Goal: Task Accomplishment & Management: Manage account settings

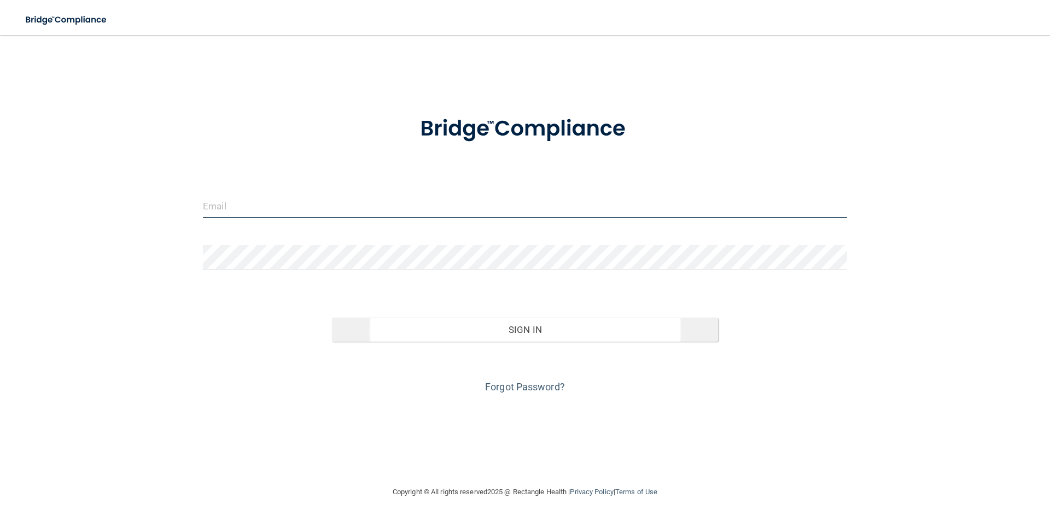
type input "[EMAIL_ADDRESS][DOMAIN_NAME]"
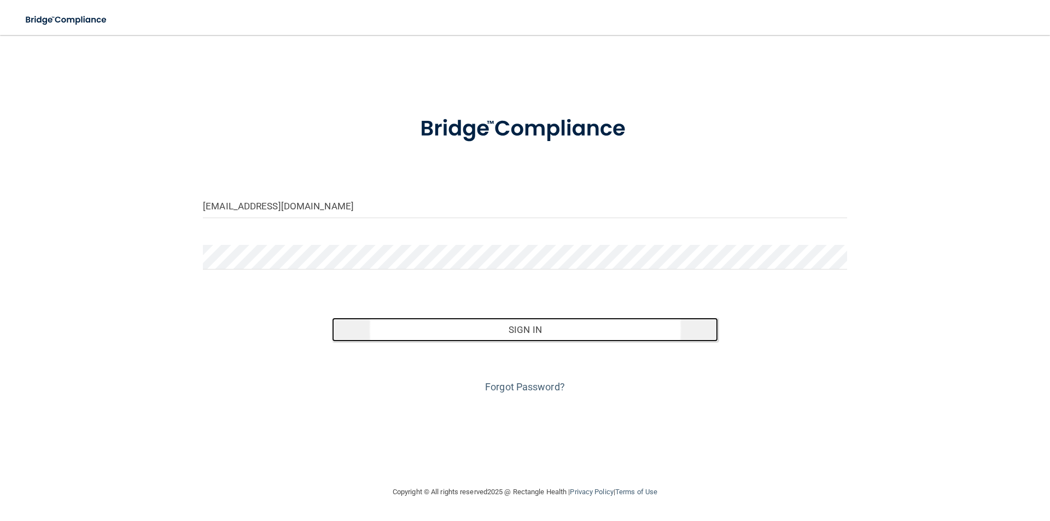
click at [568, 331] on button "Sign In" at bounding box center [525, 330] width 387 height 24
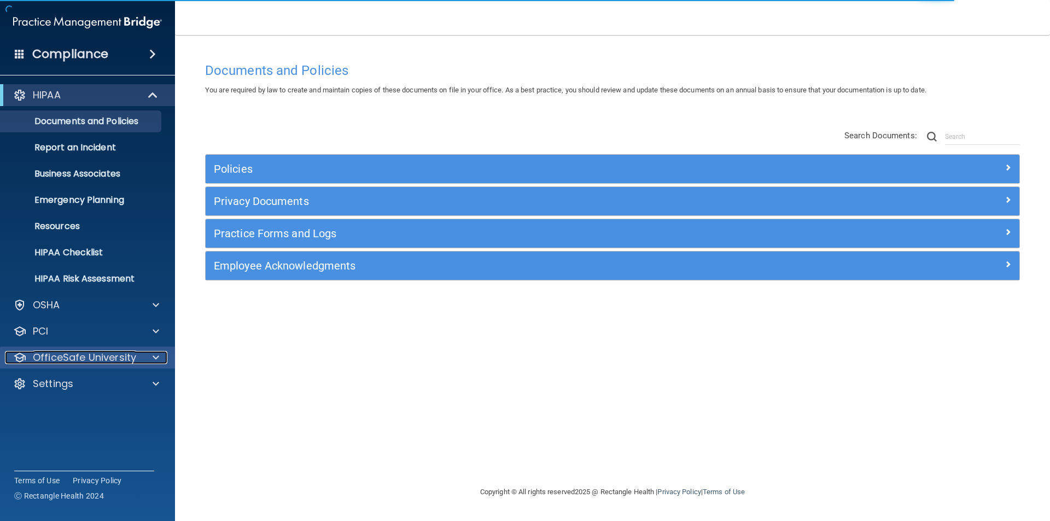
click at [66, 363] on p "OfficeSafe University" at bounding box center [84, 357] width 103 height 13
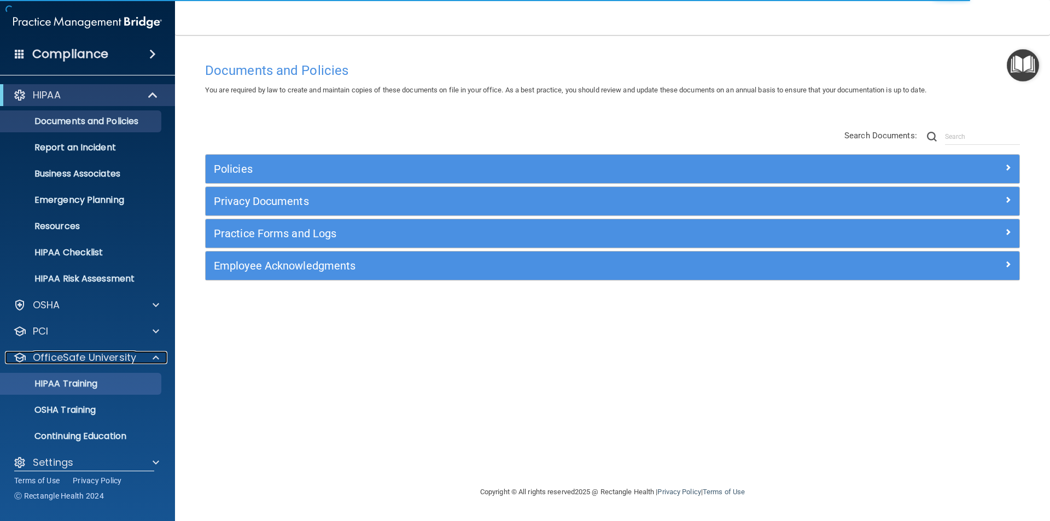
scroll to position [11, 0]
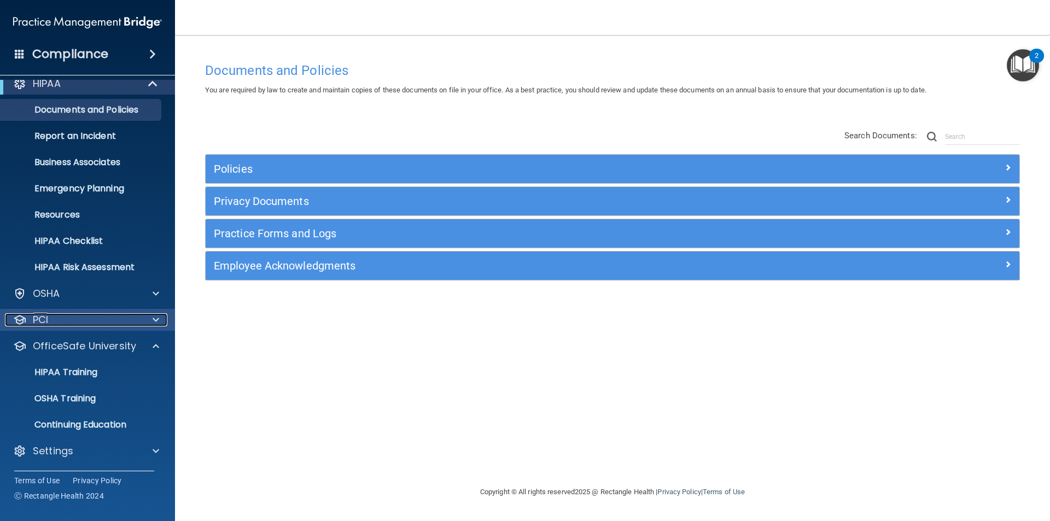
click at [66, 325] on div "PCI" at bounding box center [73, 319] width 136 height 13
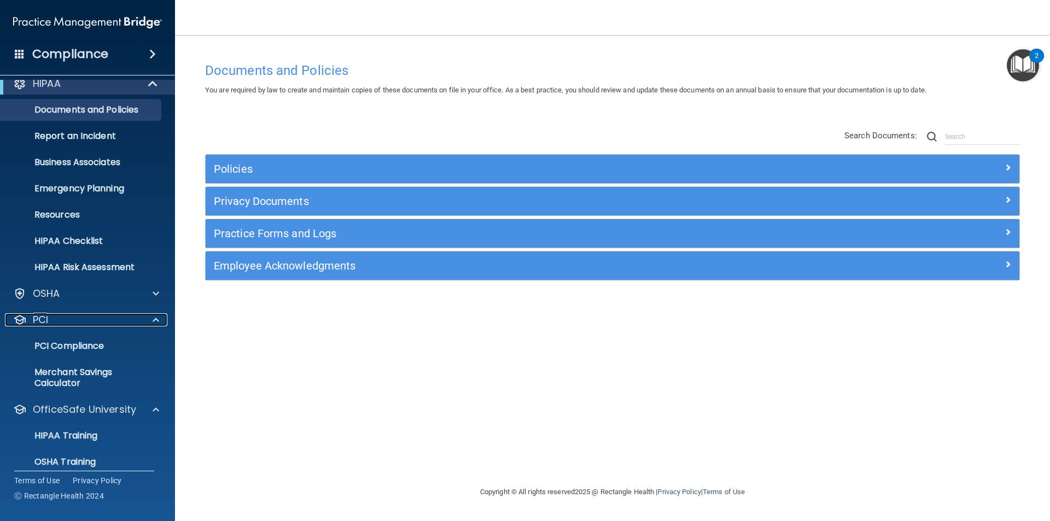
scroll to position [75, 0]
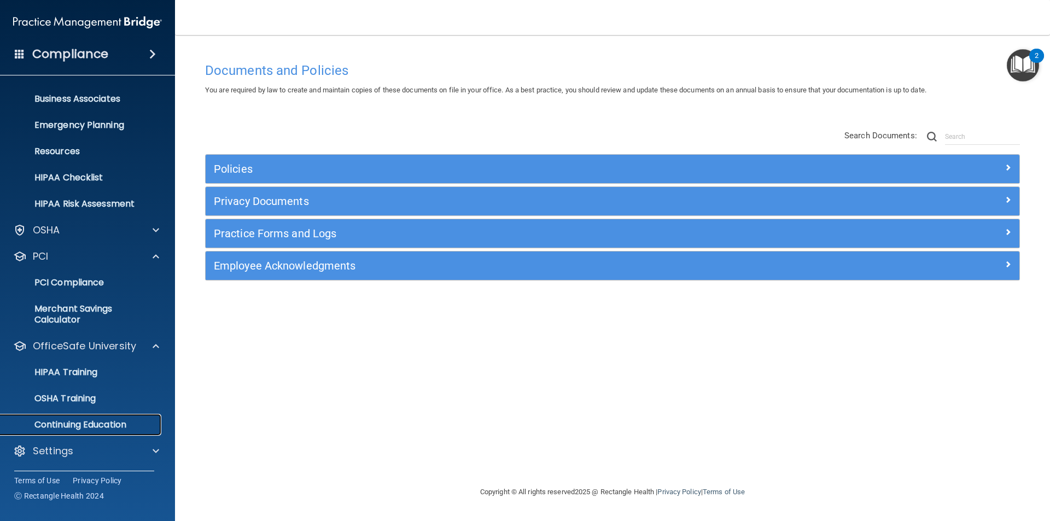
click at [73, 424] on p "Continuing Education" at bounding box center [81, 424] width 149 height 11
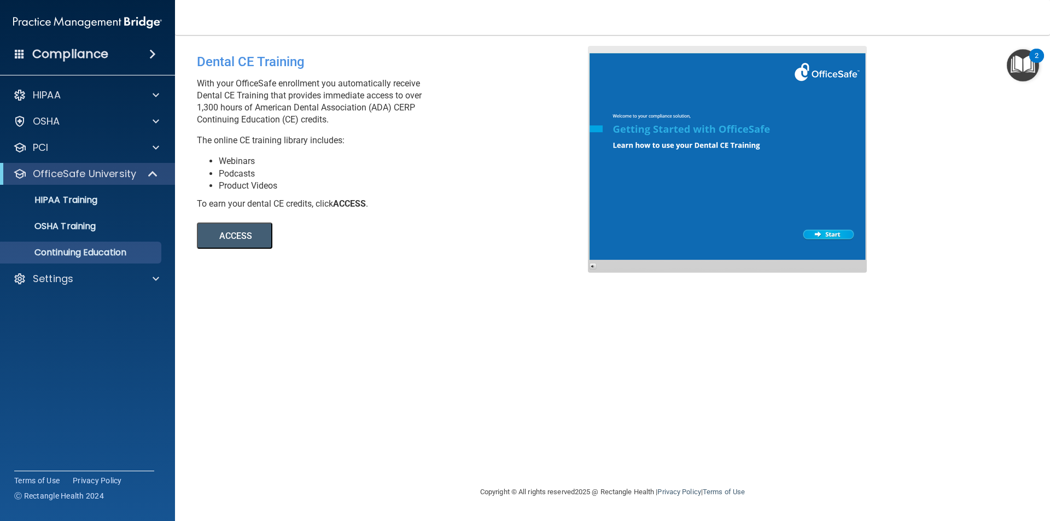
click at [240, 232] on button "ACCESS" at bounding box center [234, 236] width 75 height 26
click at [82, 223] on p "OSHA Training" at bounding box center [51, 226] width 89 height 11
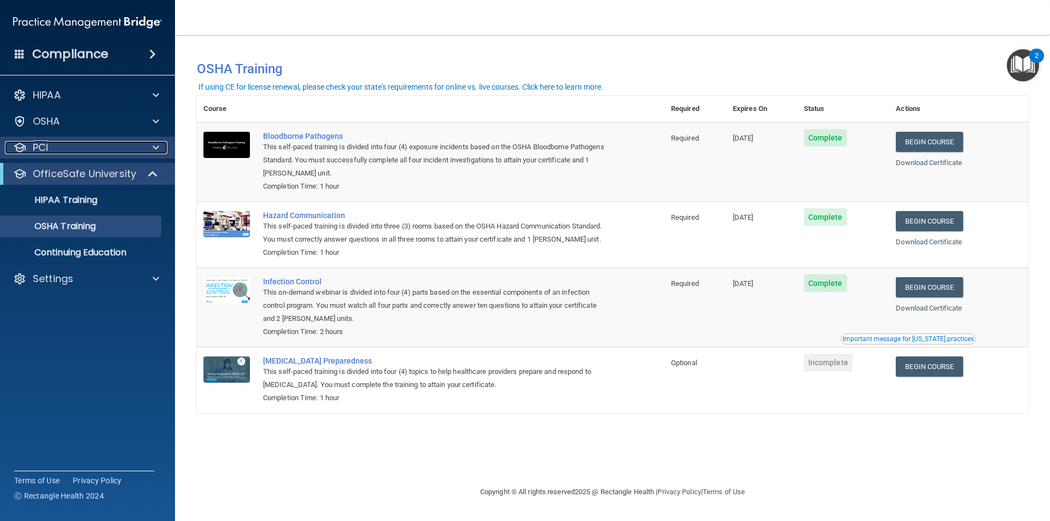
click at [76, 151] on div "PCI" at bounding box center [73, 147] width 136 height 13
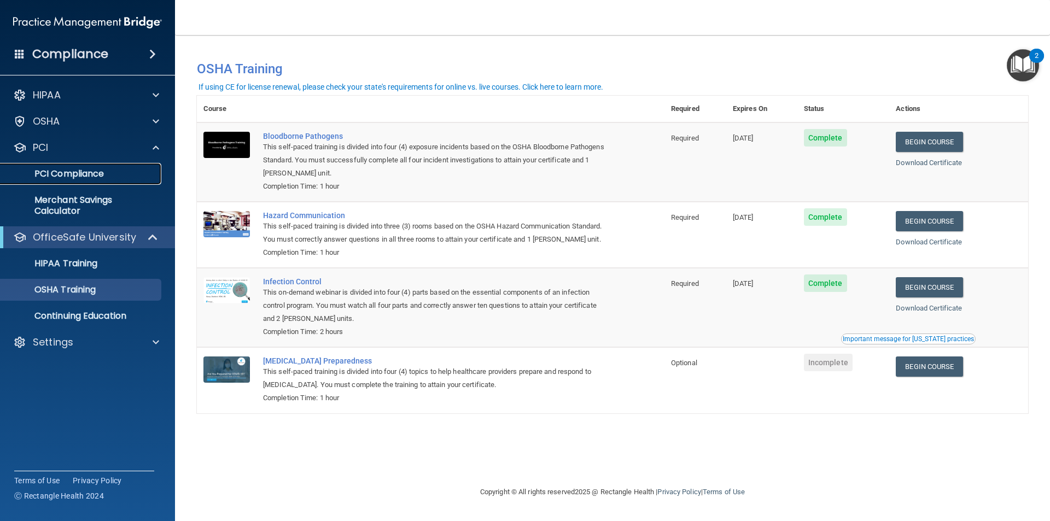
click at [78, 177] on p "PCI Compliance" at bounding box center [81, 173] width 149 height 11
click at [79, 262] on p "HIPAA Training" at bounding box center [52, 263] width 90 height 11
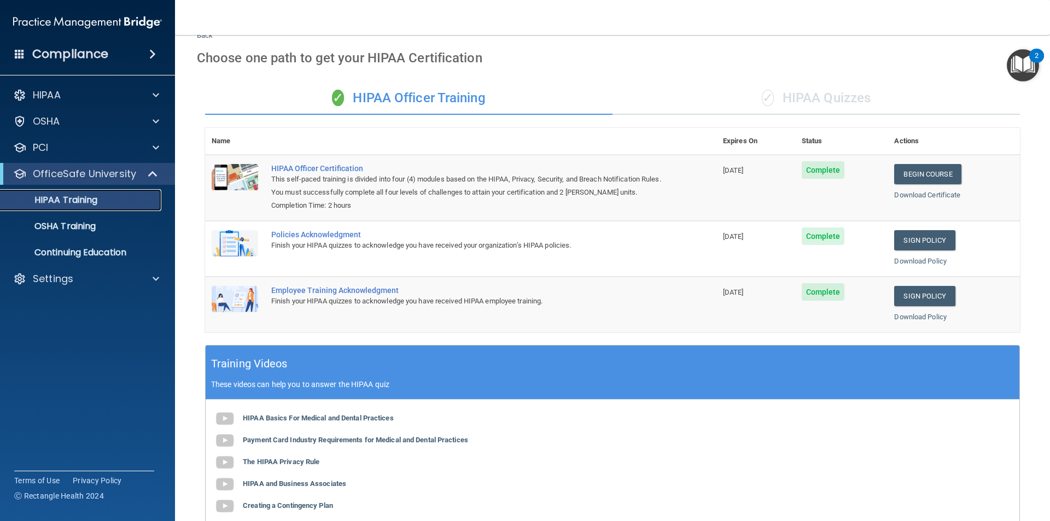
scroll to position [202, 0]
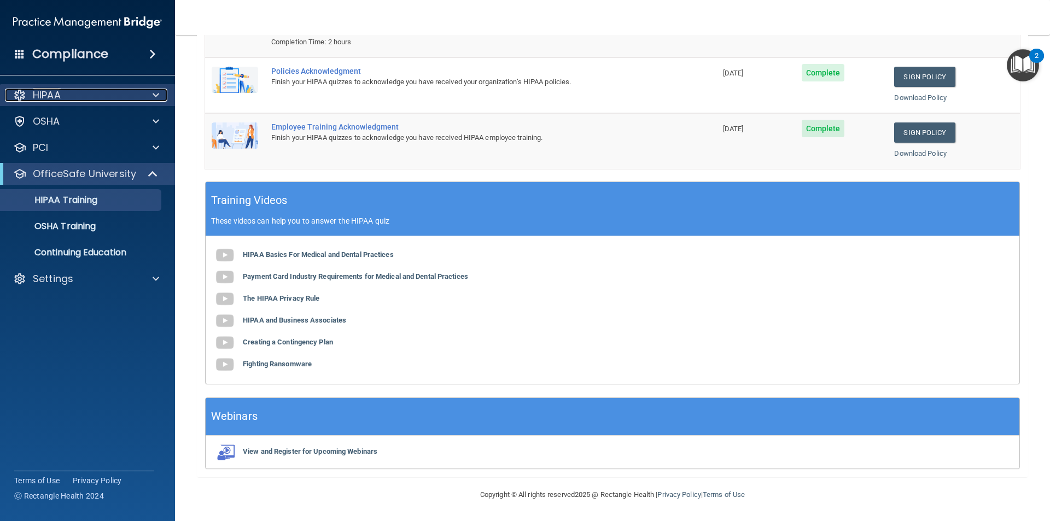
click at [81, 99] on div "HIPAA" at bounding box center [73, 95] width 136 height 13
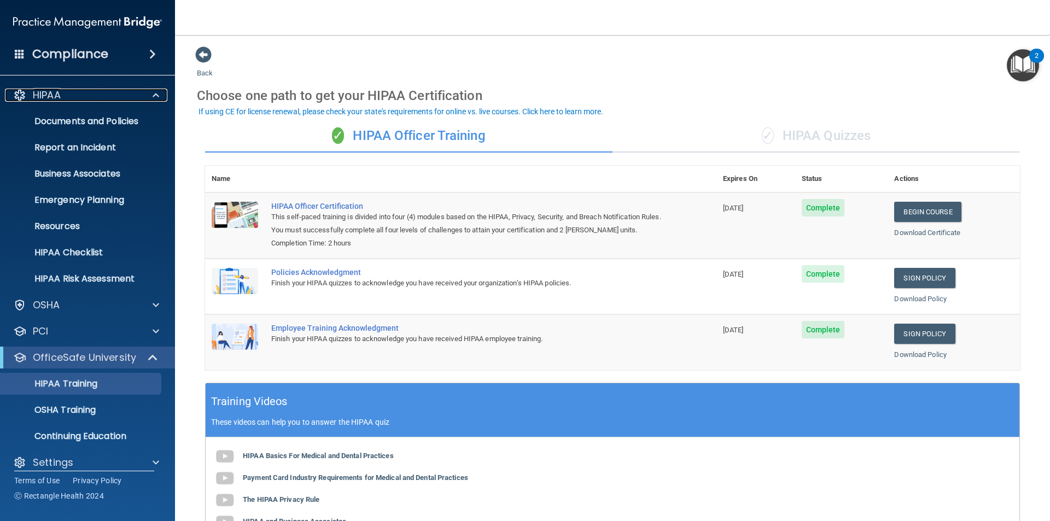
scroll to position [11, 0]
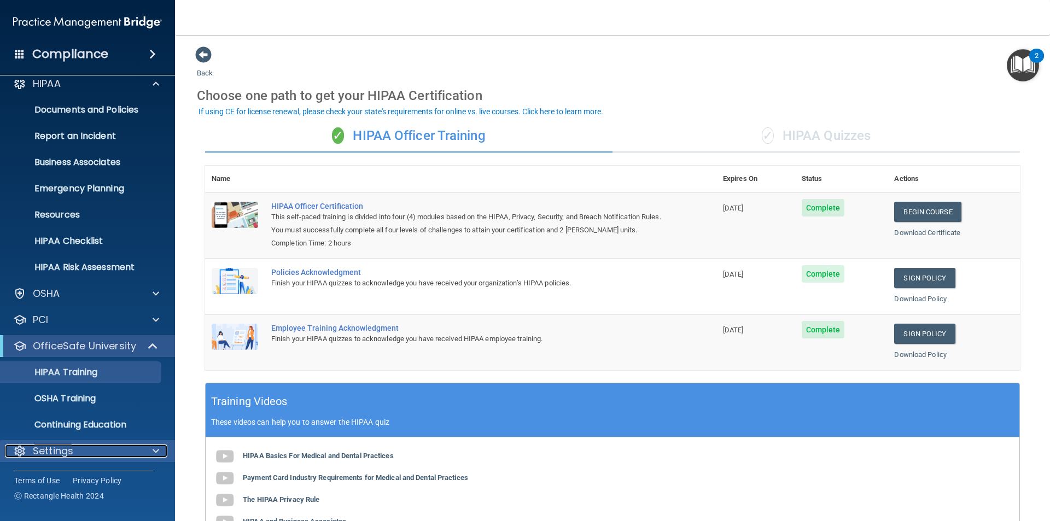
click at [87, 452] on div "Settings" at bounding box center [73, 451] width 136 height 13
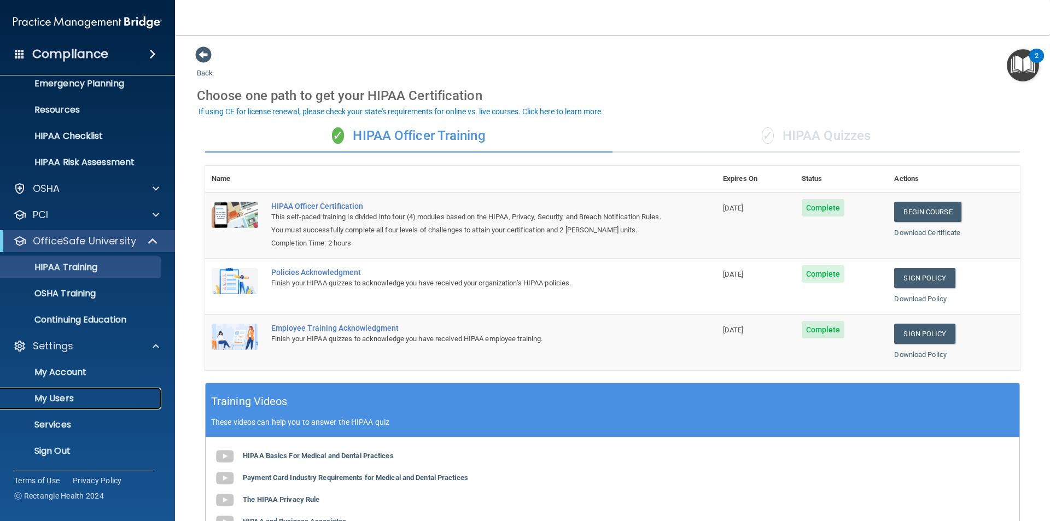
click at [67, 393] on p "My Users" at bounding box center [81, 398] width 149 height 11
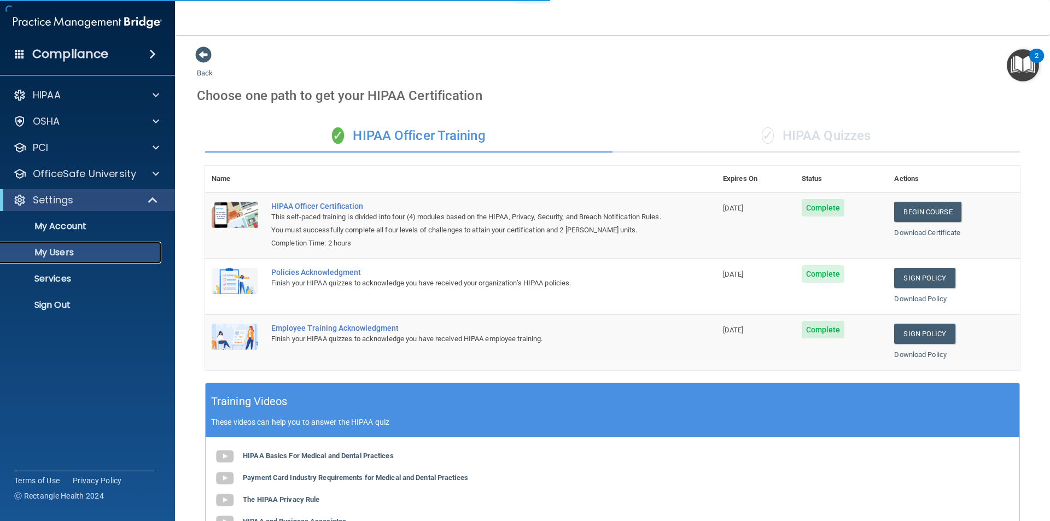
select select "20"
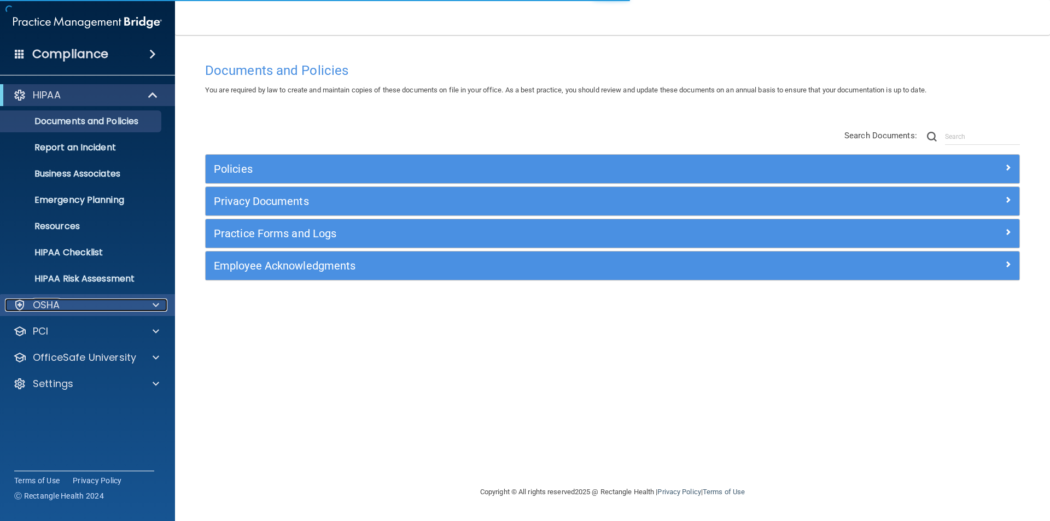
click at [90, 303] on div "OSHA" at bounding box center [73, 305] width 136 height 13
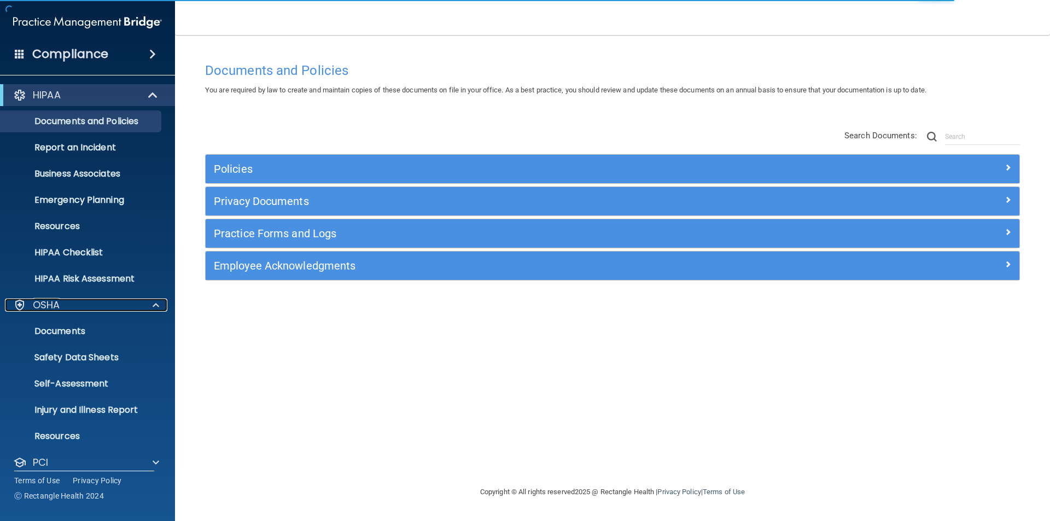
scroll to position [64, 0]
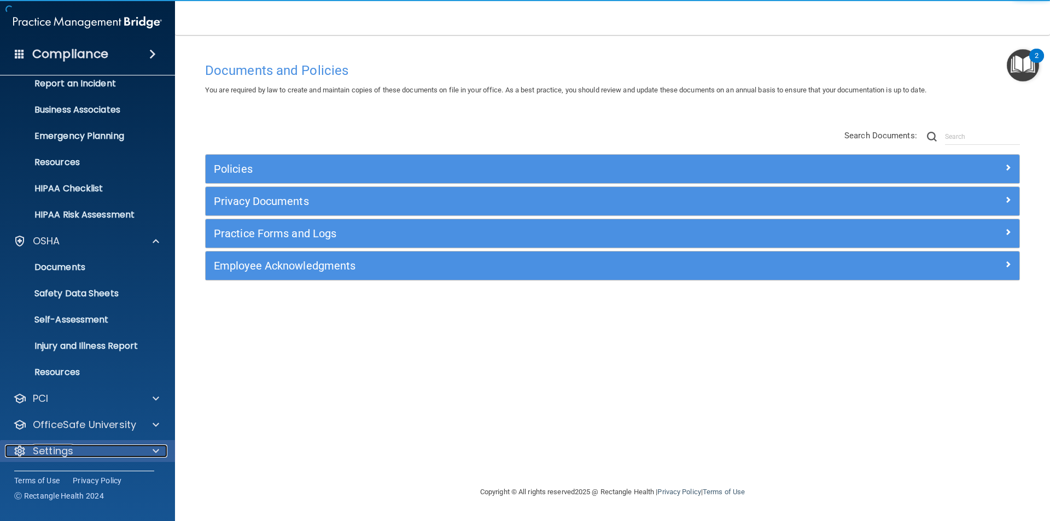
click at [79, 453] on div "Settings" at bounding box center [73, 451] width 136 height 13
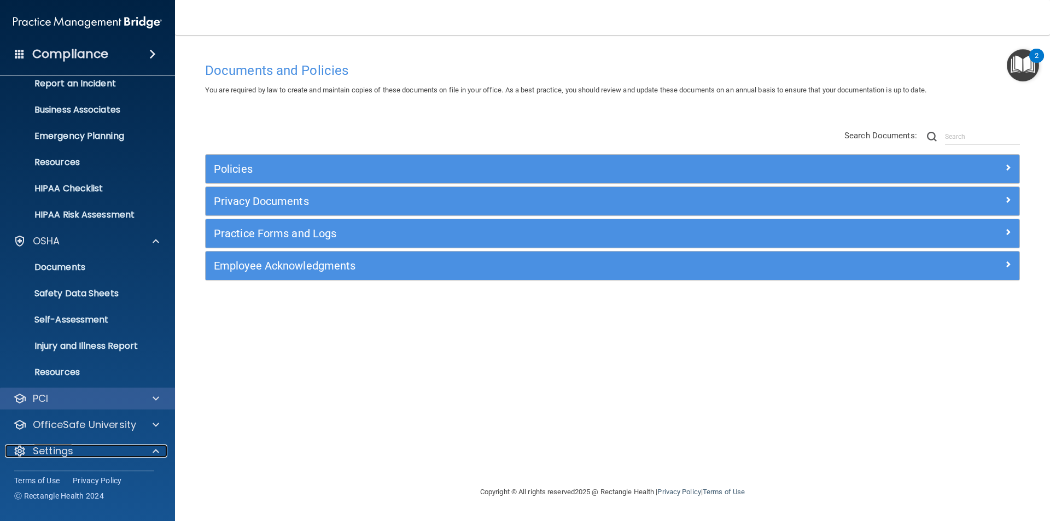
scroll to position [119, 0]
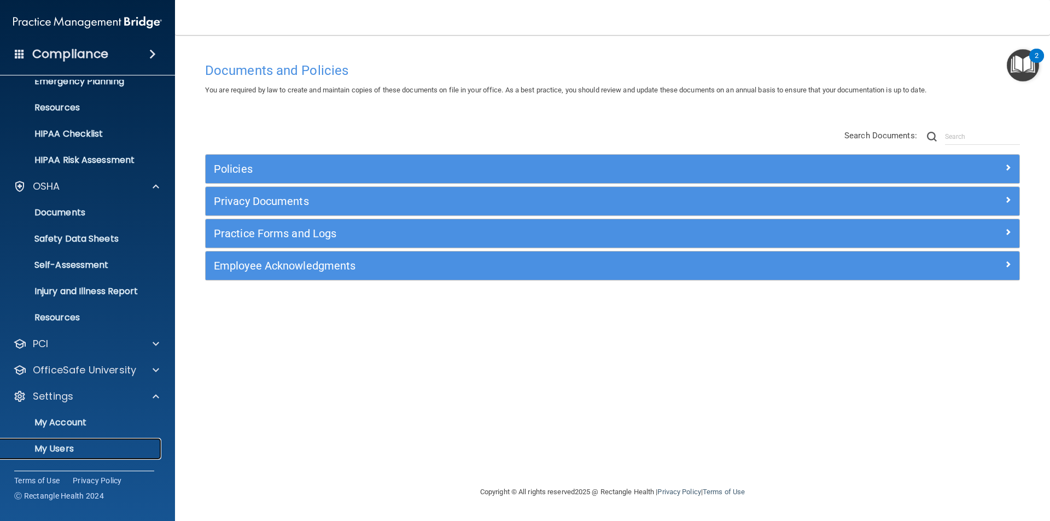
click at [39, 447] on p "My Users" at bounding box center [81, 448] width 149 height 11
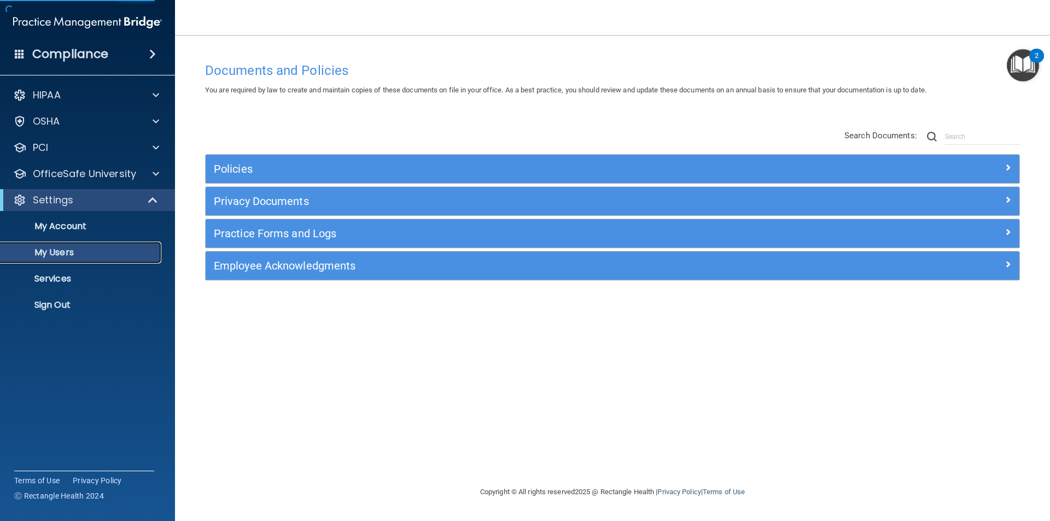
select select "20"
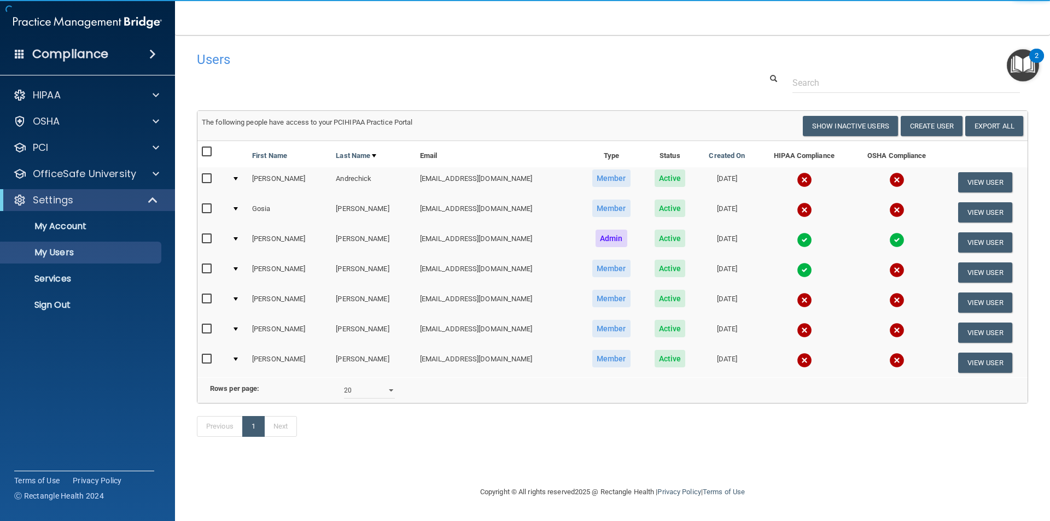
click at [204, 176] on input "checkbox" at bounding box center [208, 178] width 13 height 9
checkbox input "true"
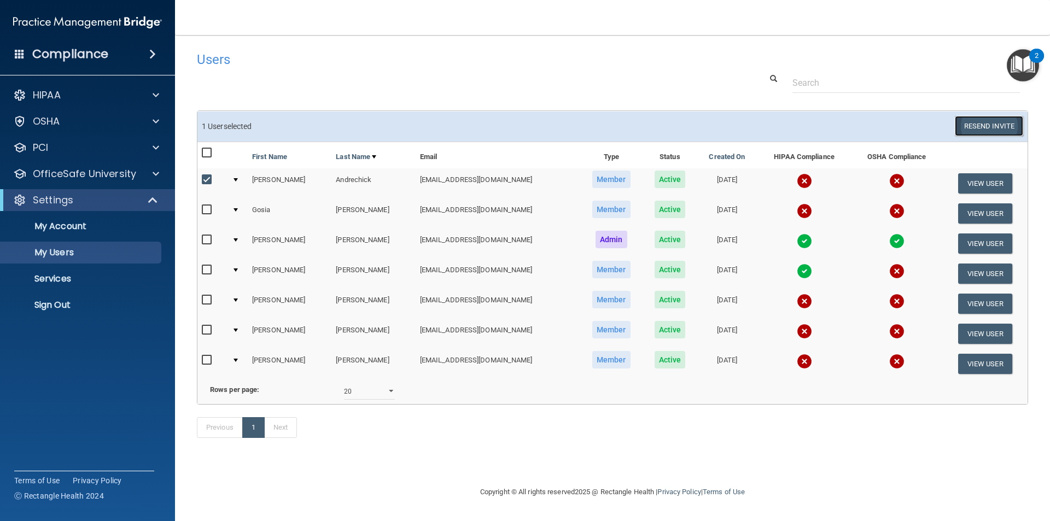
click at [1000, 136] on button "Resend Invite" at bounding box center [989, 126] width 68 height 20
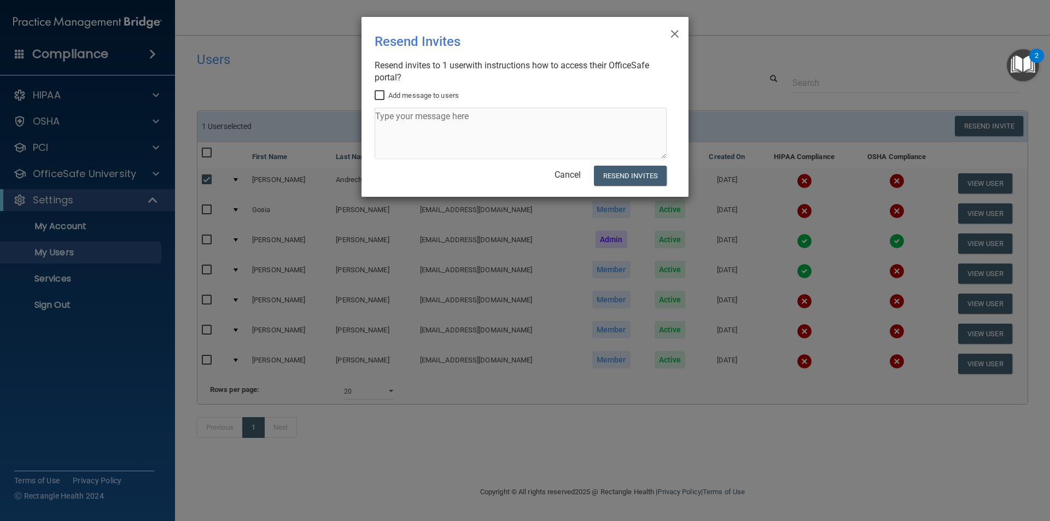
click at [408, 95] on label "Add message to users" at bounding box center [417, 95] width 84 height 13
click at [387, 95] on input "Add message to users" at bounding box center [381, 95] width 13 height 9
checkbox input "true"
click at [411, 113] on textarea at bounding box center [521, 133] width 292 height 51
type textarea "HERE YOU GO AGAIN"
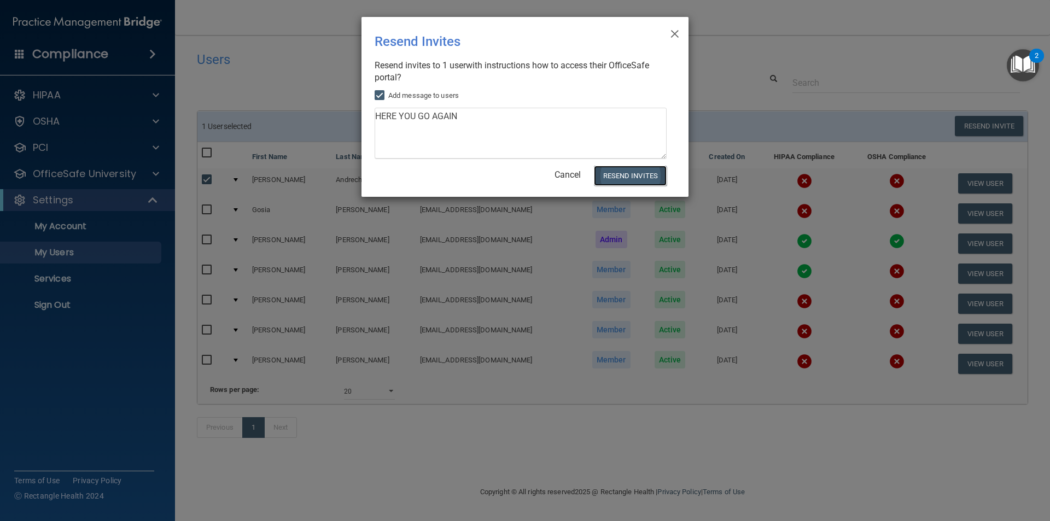
click at [610, 171] on button "Resend Invites" at bounding box center [630, 176] width 73 height 20
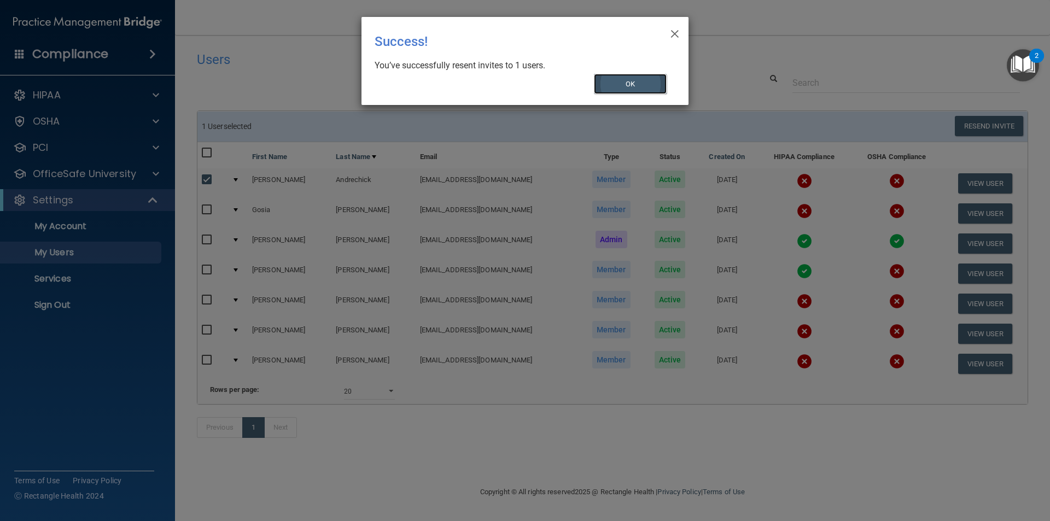
click at [626, 84] on button "OK" at bounding box center [630, 84] width 73 height 20
